Goal: Information Seeking & Learning: Learn about a topic

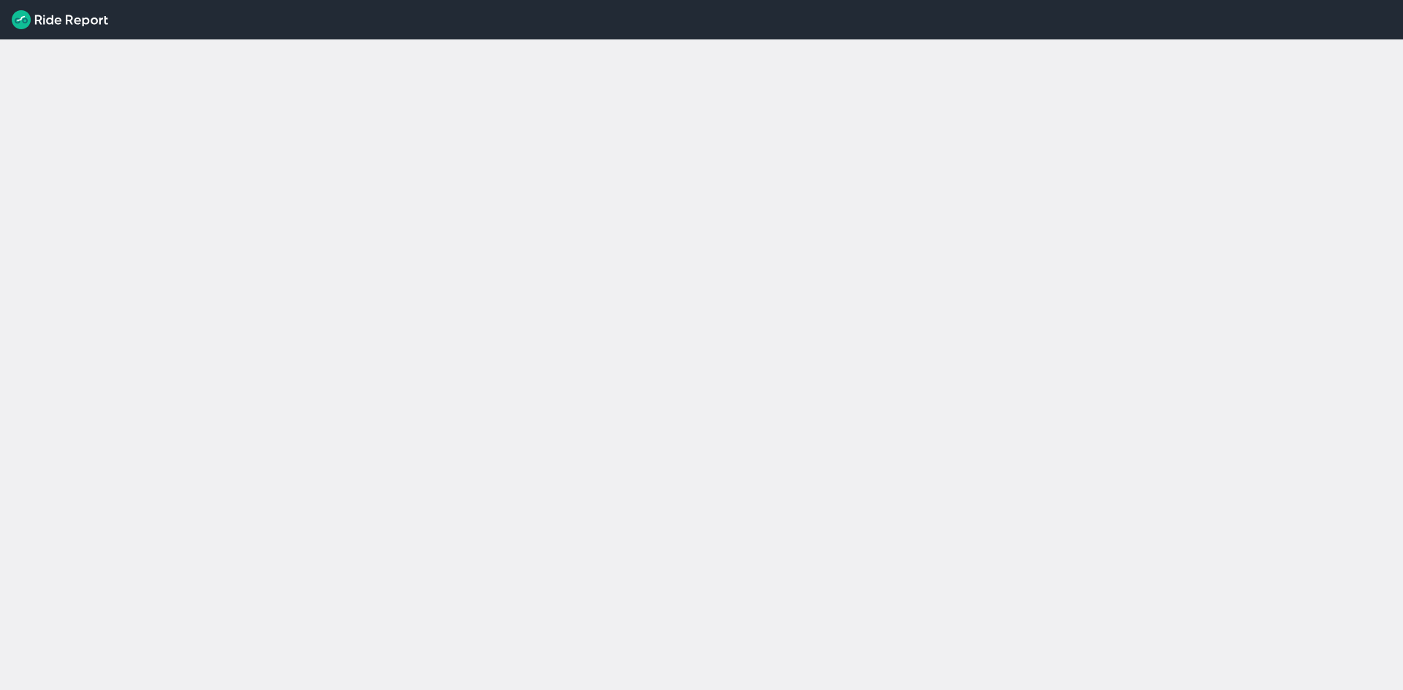
click at [545, 117] on div "loading" at bounding box center [701, 364] width 1403 height 651
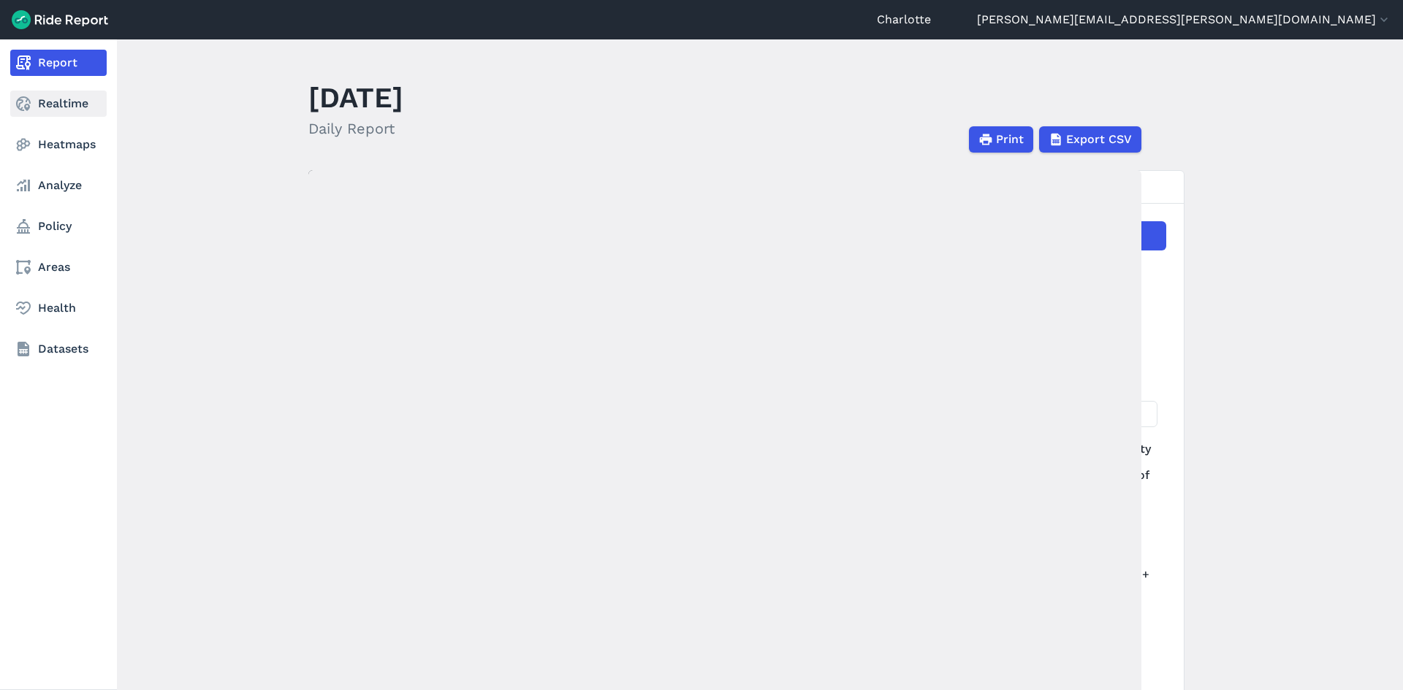
click at [54, 113] on link "Realtime" at bounding box center [58, 104] width 96 height 26
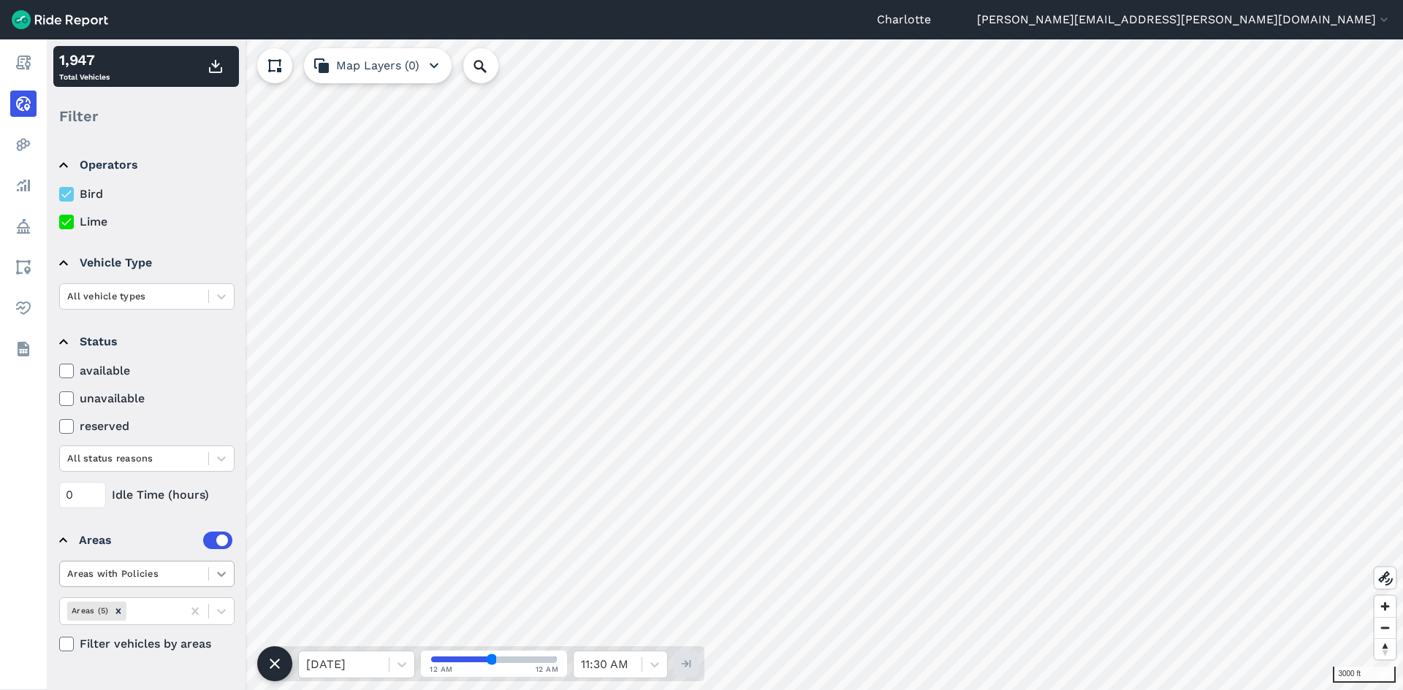
click at [214, 575] on icon at bounding box center [221, 574] width 15 height 15
click at [175, 588] on div "Areas with Policies Areas (5) Filter vehicles by areas" at bounding box center [146, 607] width 175 height 92
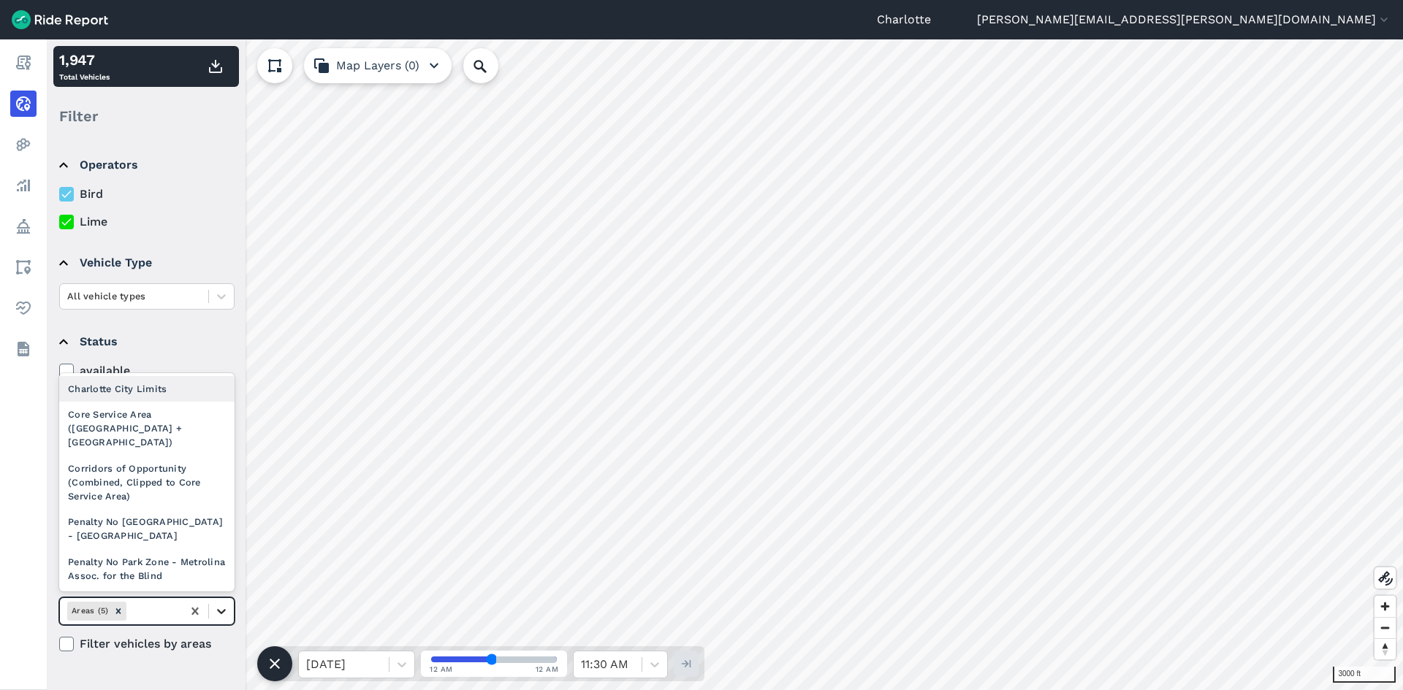
click at [216, 615] on icon at bounding box center [221, 611] width 15 height 15
click at [141, 476] on div "Corridors of Opportunity (Combined, Clipped to Core Service Area)" at bounding box center [146, 483] width 175 height 54
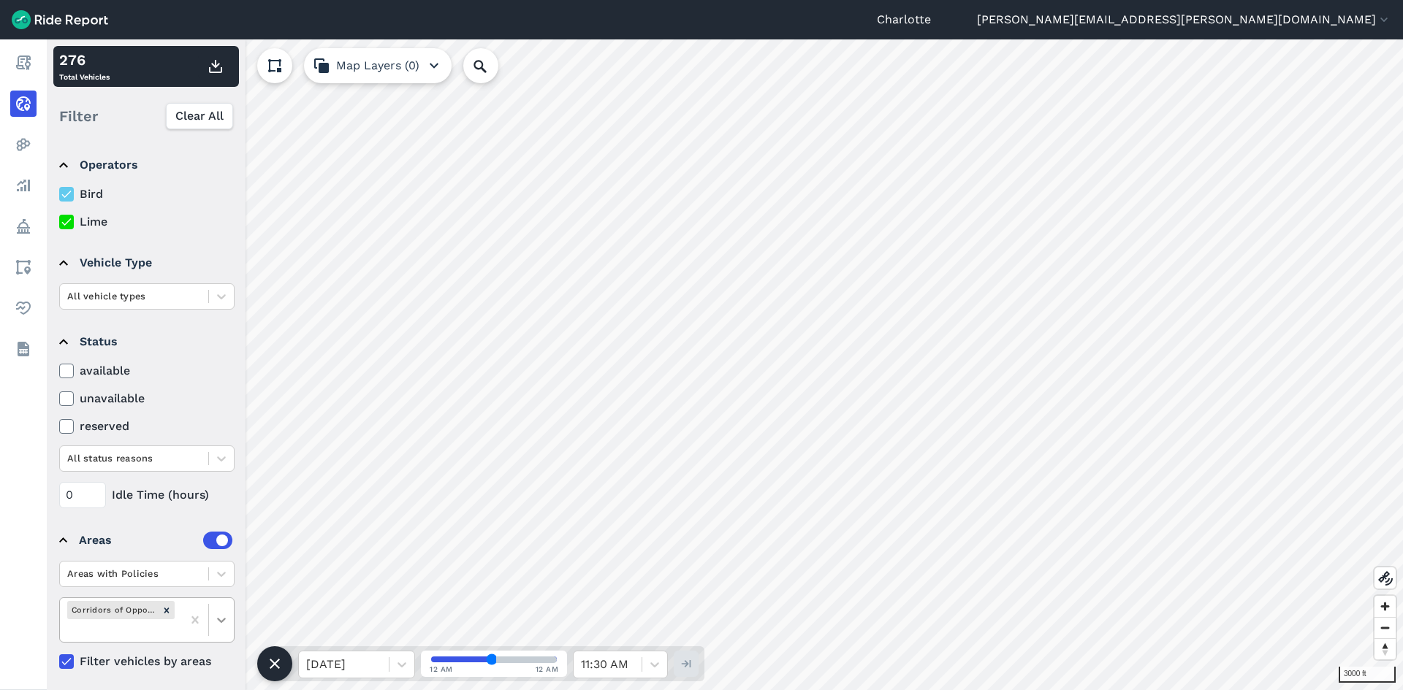
click at [218, 622] on icon at bounding box center [221, 620] width 15 height 15
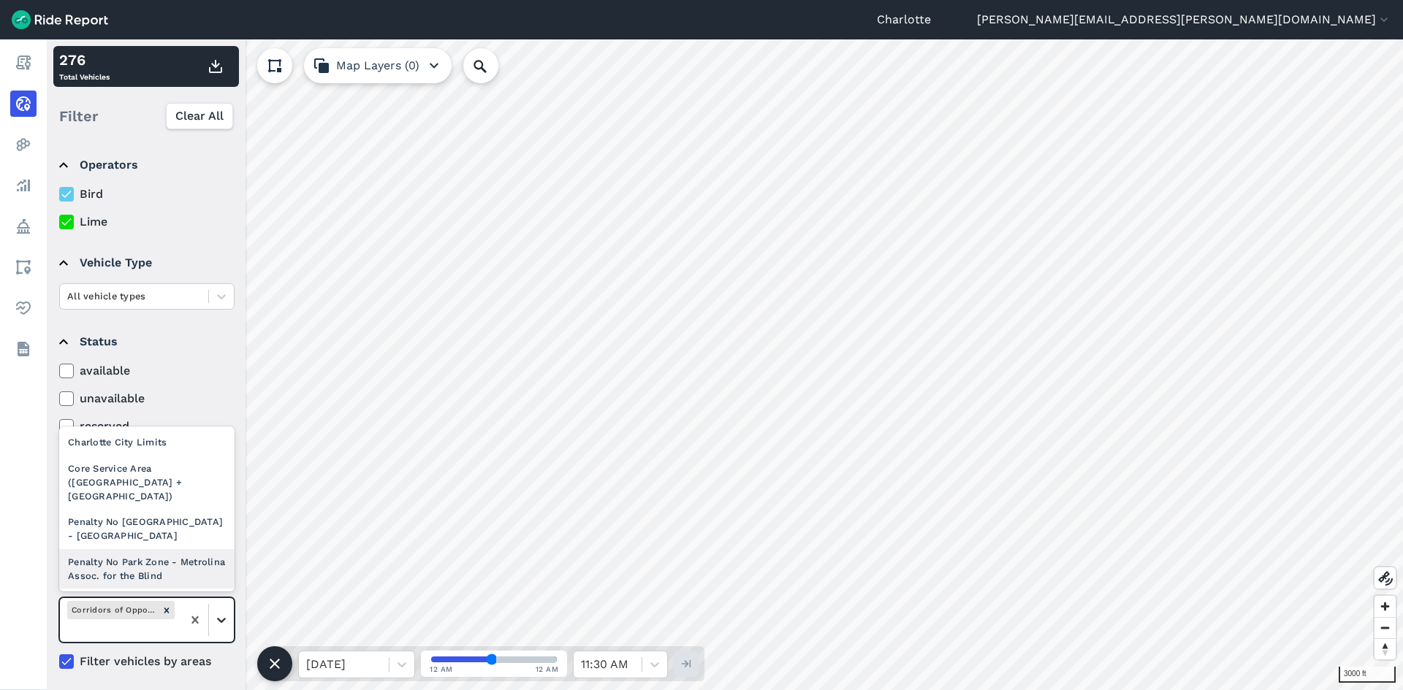
click at [216, 617] on icon at bounding box center [221, 620] width 15 height 15
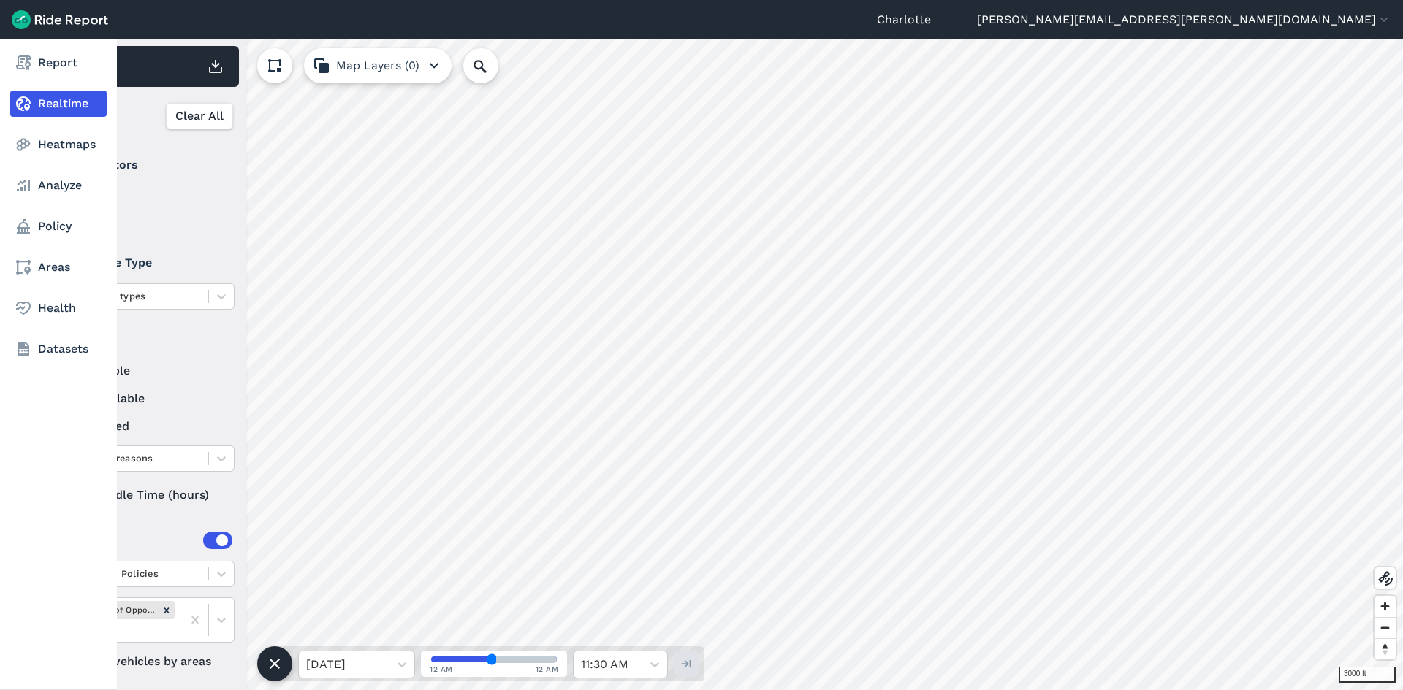
click at [36, 468] on div "Report Realtime Heatmaps Analyze Policy Areas Health Datasets" at bounding box center [58, 364] width 117 height 651
click at [33, 66] on link "Report" at bounding box center [58, 63] width 96 height 26
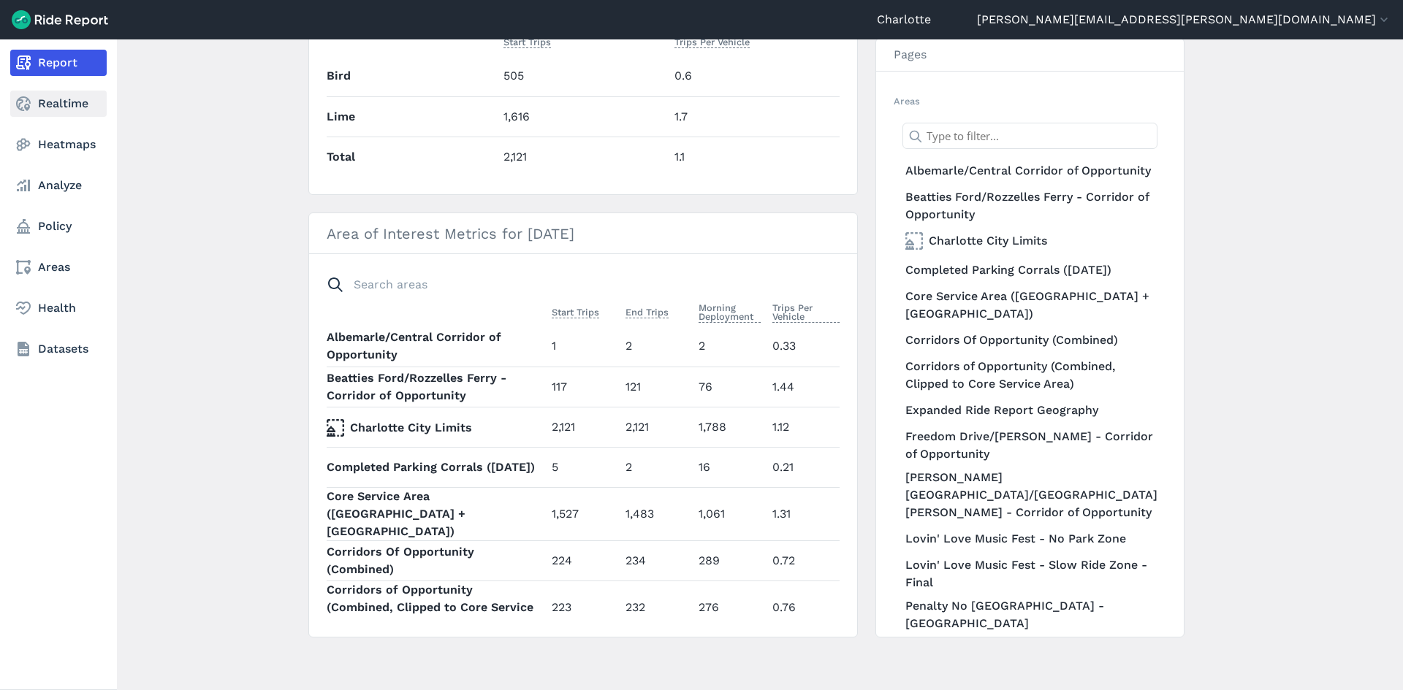
click at [21, 98] on use at bounding box center [23, 103] width 15 height 15
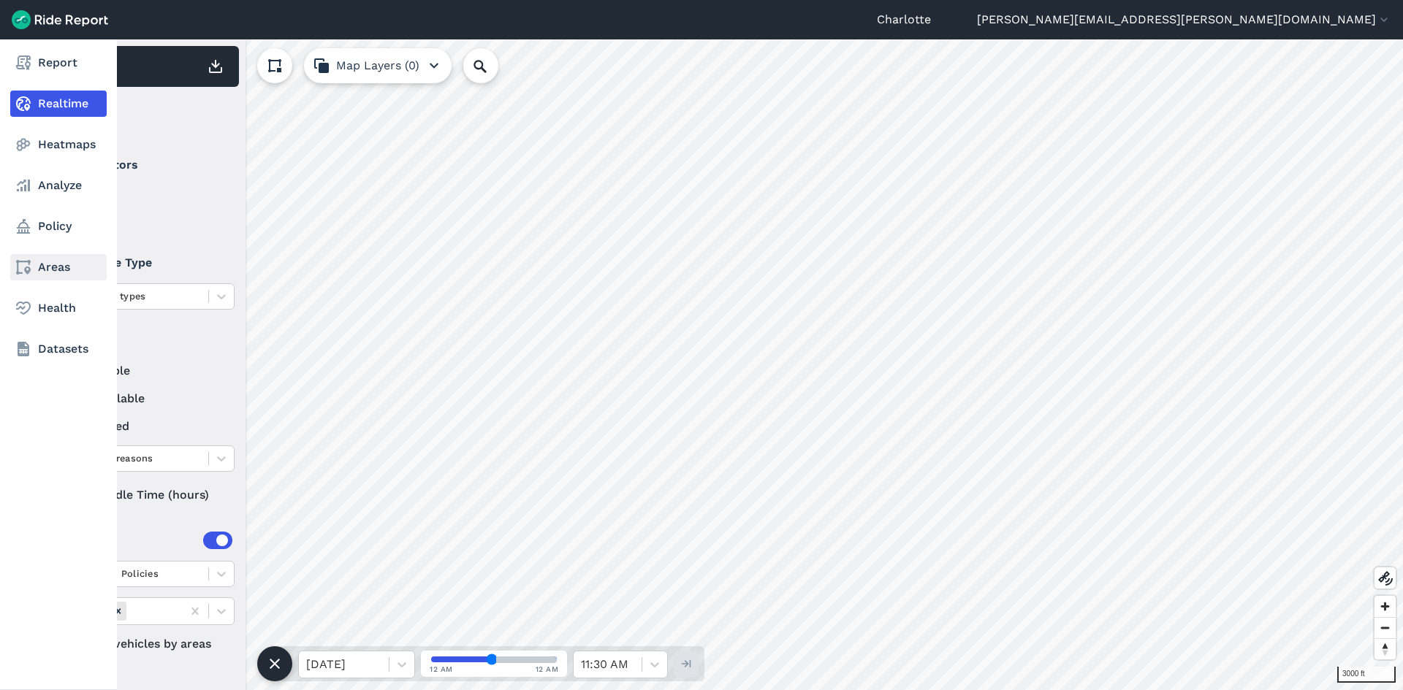
drag, startPoint x: 20, startPoint y: 226, endPoint x: 67, endPoint y: 269, distance: 63.6
click at [20, 226] on use at bounding box center [23, 226] width 13 height 15
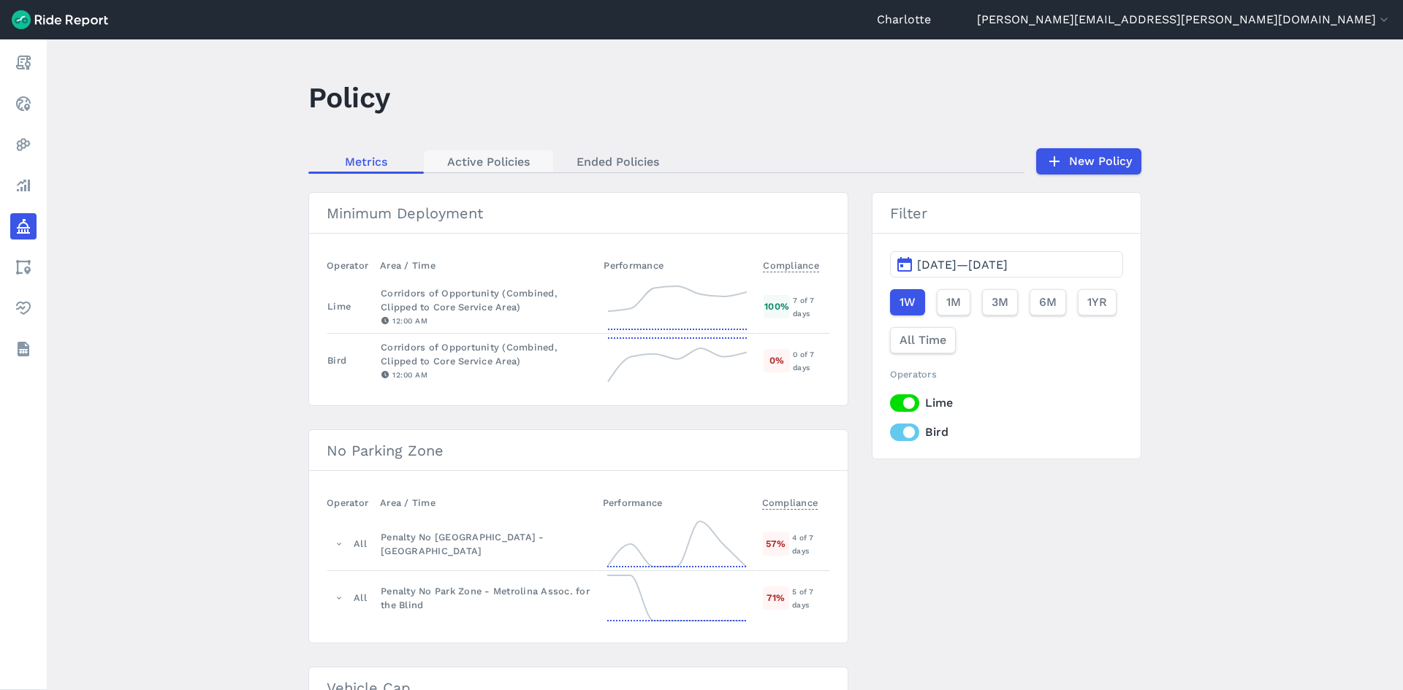
click at [493, 161] on link "Active Policies" at bounding box center [488, 162] width 129 height 22
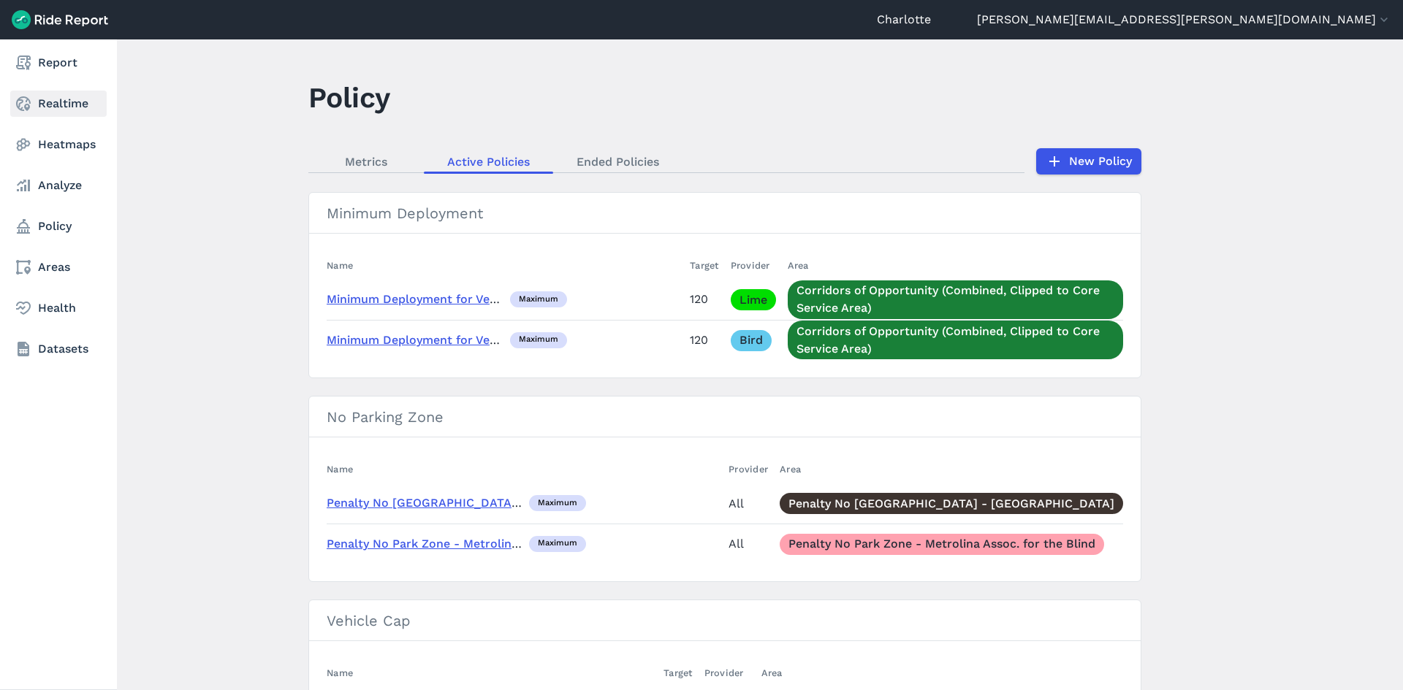
click at [37, 102] on link "Realtime" at bounding box center [58, 104] width 96 height 26
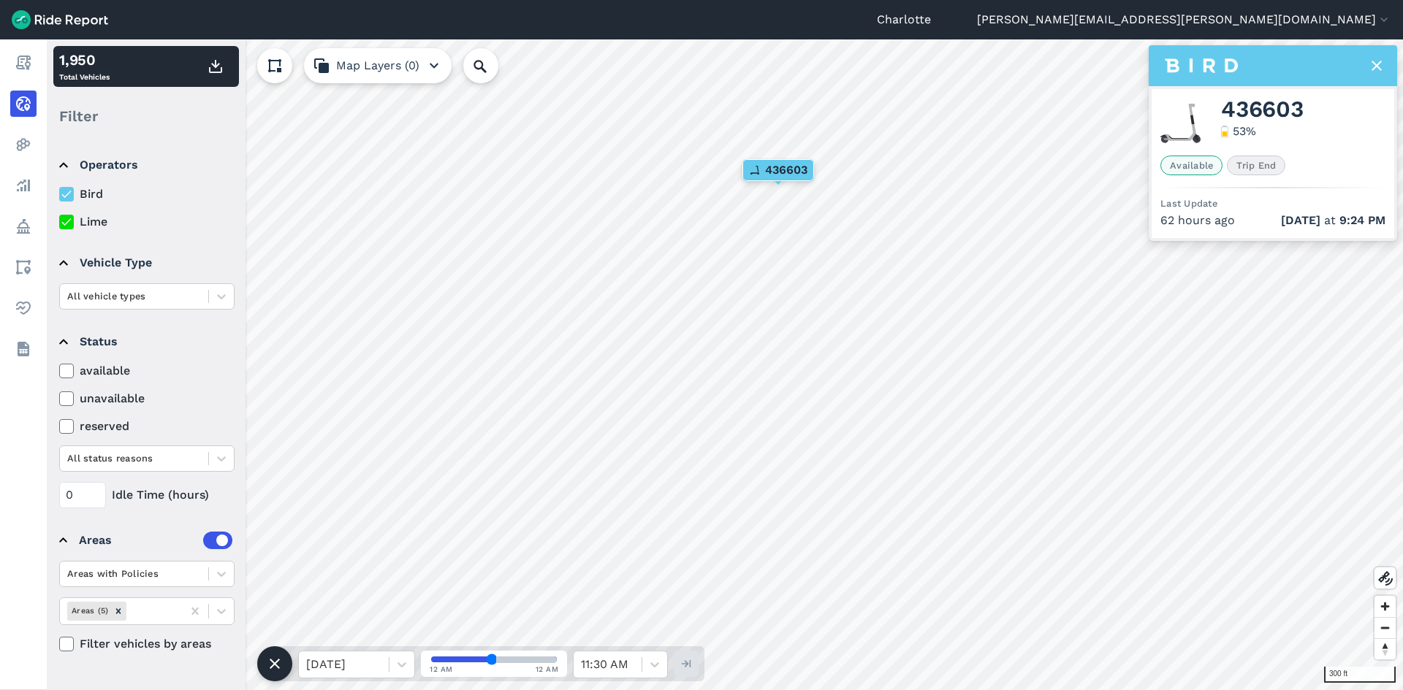
click at [1375, 64] on use at bounding box center [1376, 66] width 10 height 10
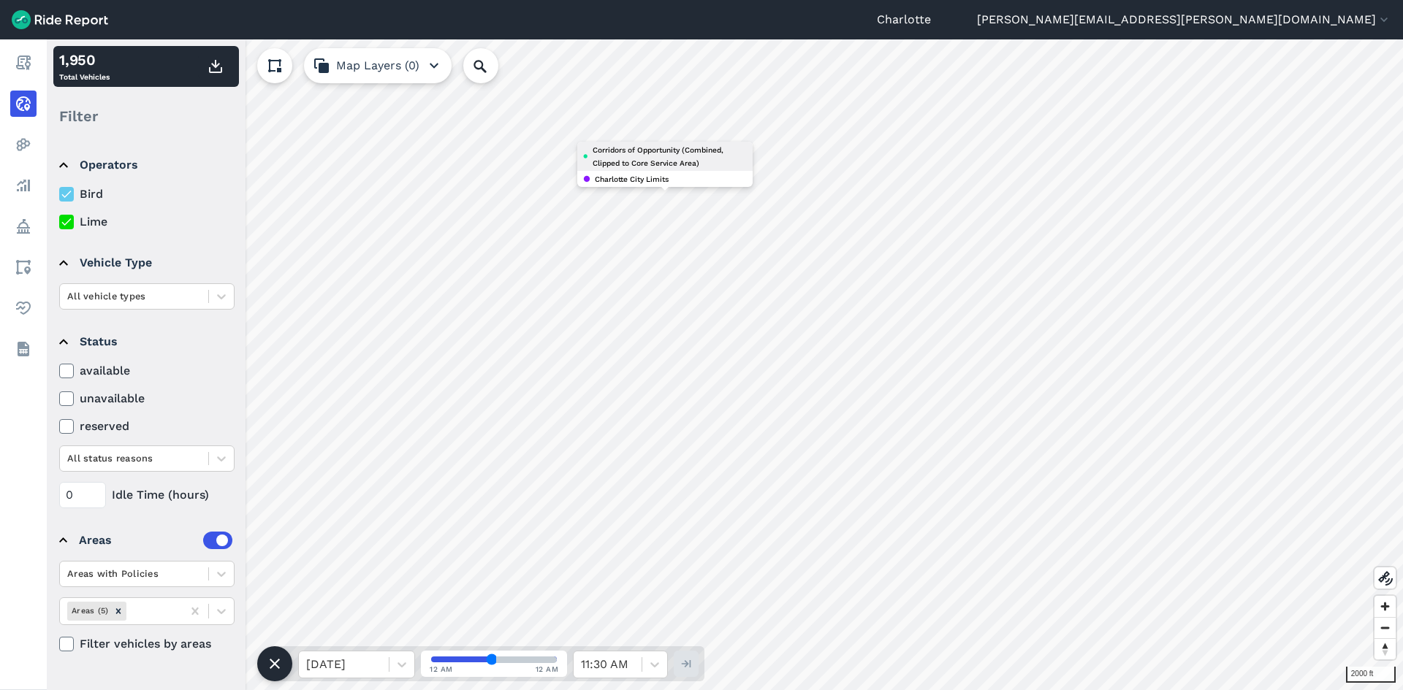
click at [627, 154] on span "Corridors of Opportunity (Combined, Clipped to Core Service Area)" at bounding box center [670, 156] width 154 height 26
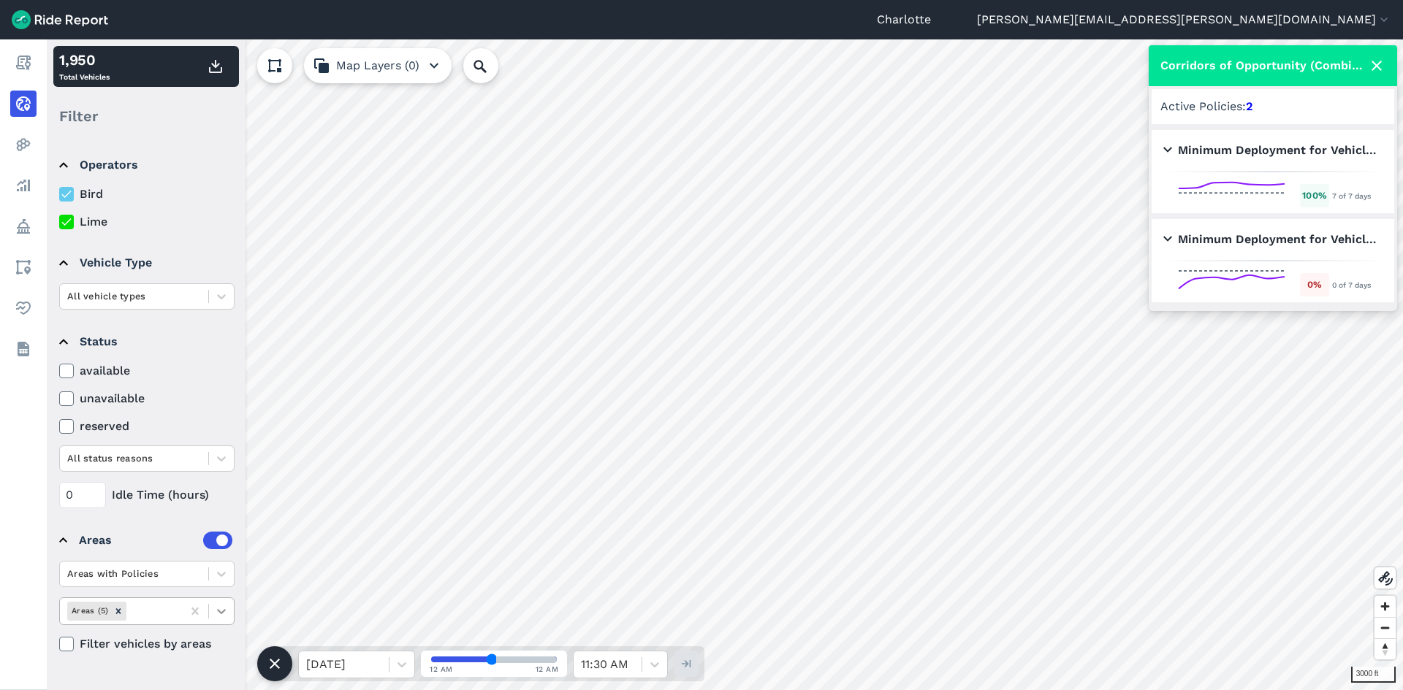
click at [218, 606] on icon at bounding box center [221, 611] width 15 height 15
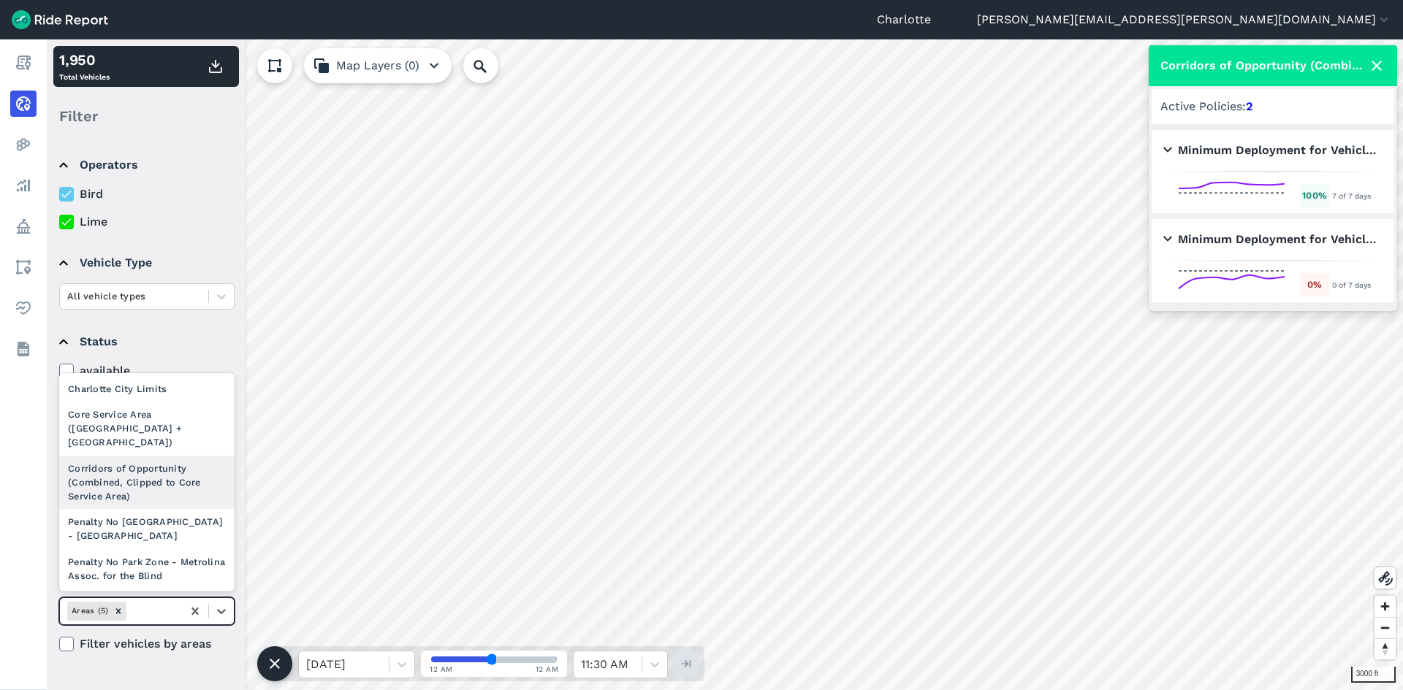
click at [167, 493] on div "Corridors of Opportunity (Combined, Clipped to Core Service Area)" at bounding box center [146, 483] width 175 height 54
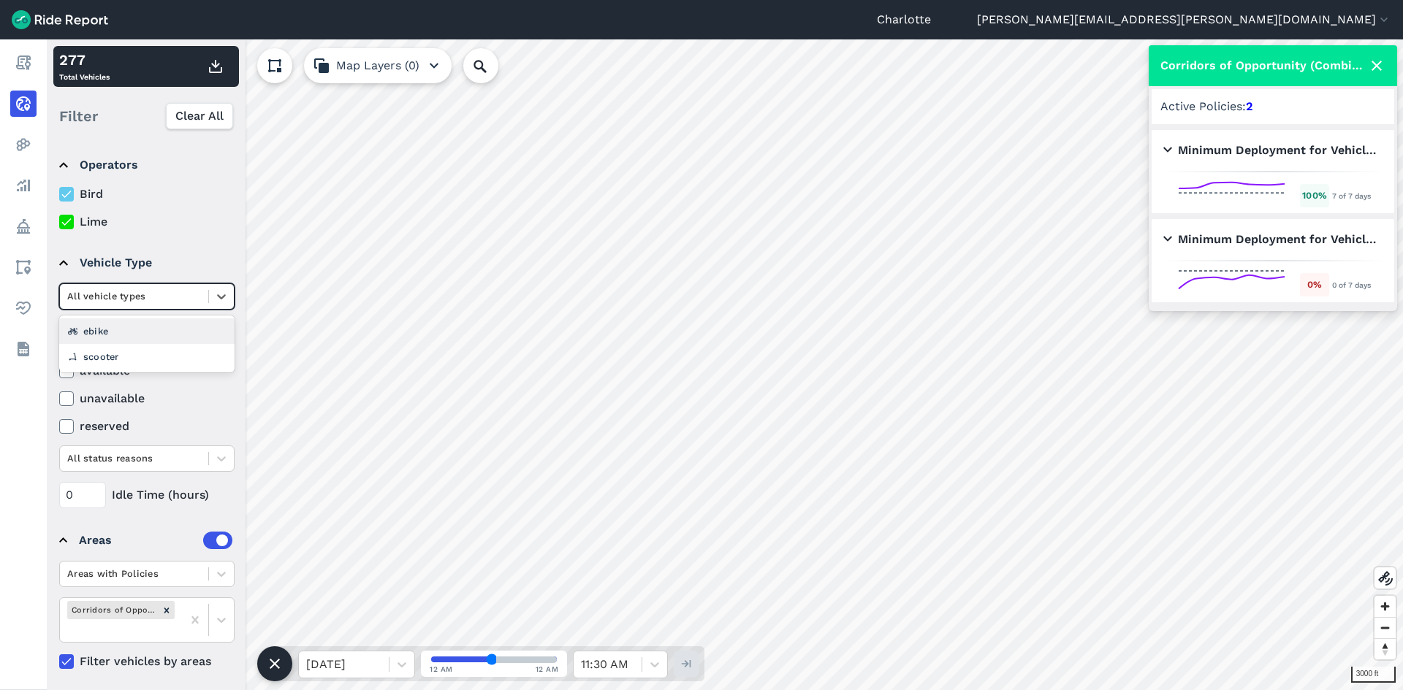
click at [95, 296] on div at bounding box center [134, 296] width 134 height 17
click at [101, 338] on div "ebike" at bounding box center [146, 332] width 175 height 26
